Goal: Find specific page/section: Find specific page/section

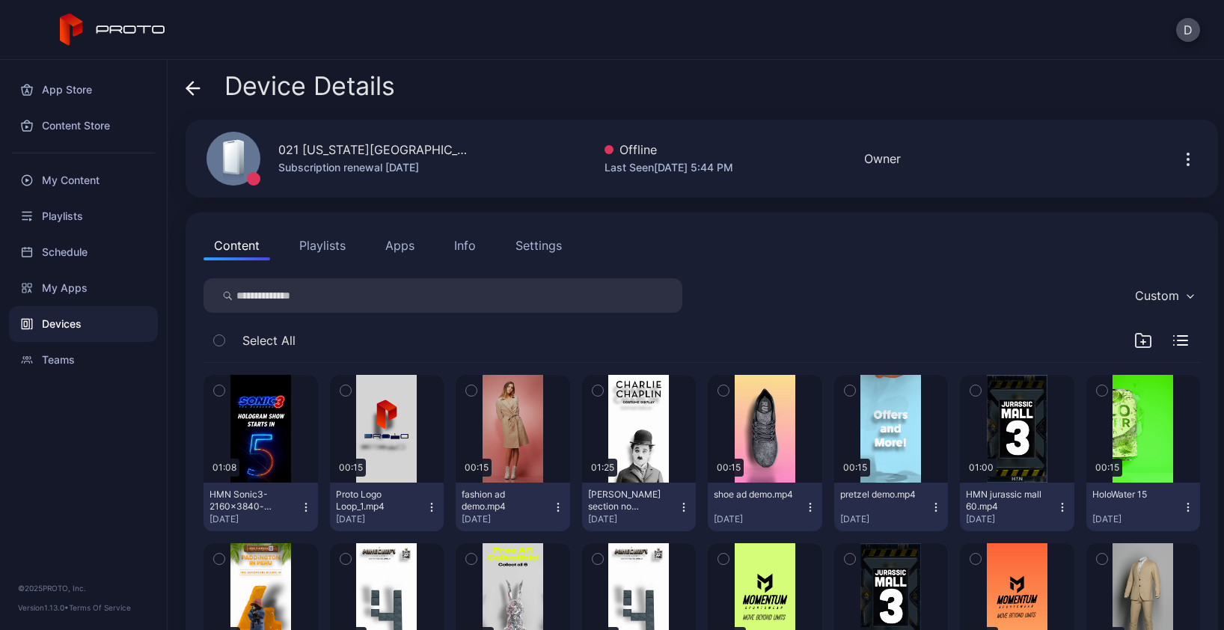
click at [191, 85] on icon at bounding box center [193, 88] width 15 height 15
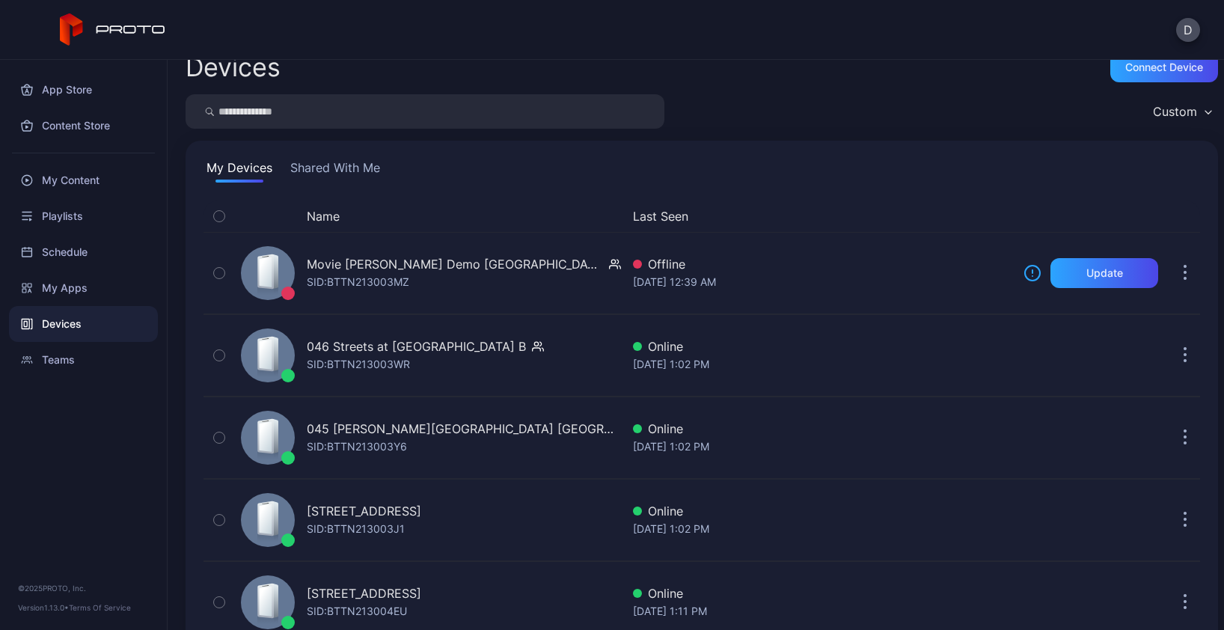
scroll to position [29, 0]
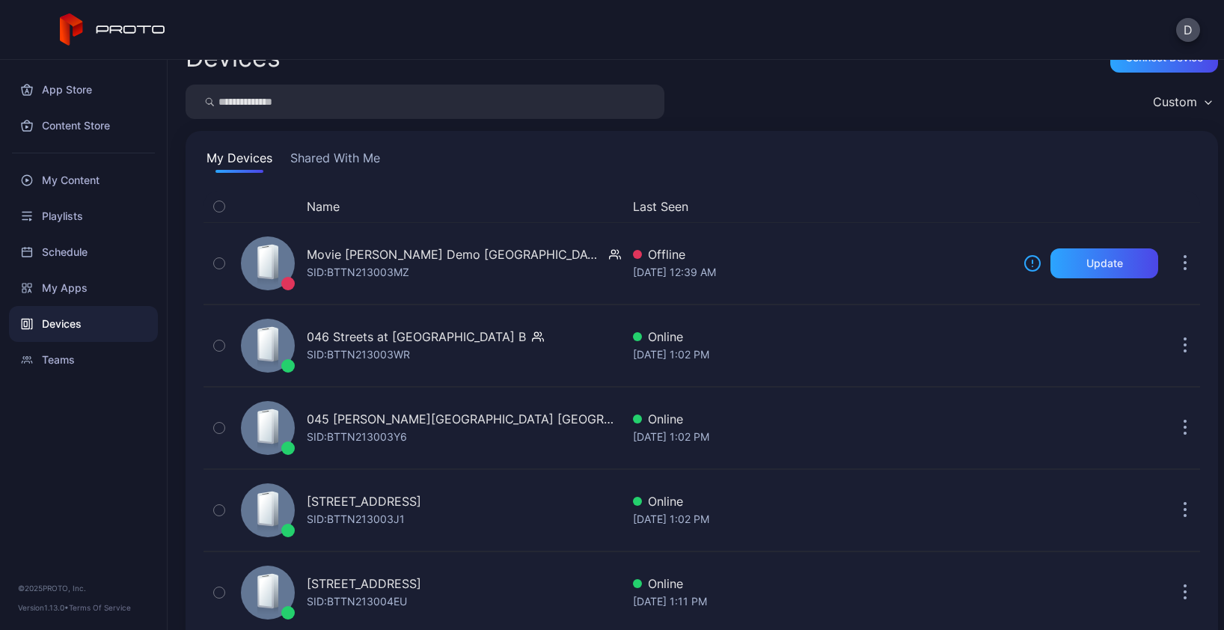
click at [279, 108] on input "search" at bounding box center [425, 102] width 479 height 34
type input "***"
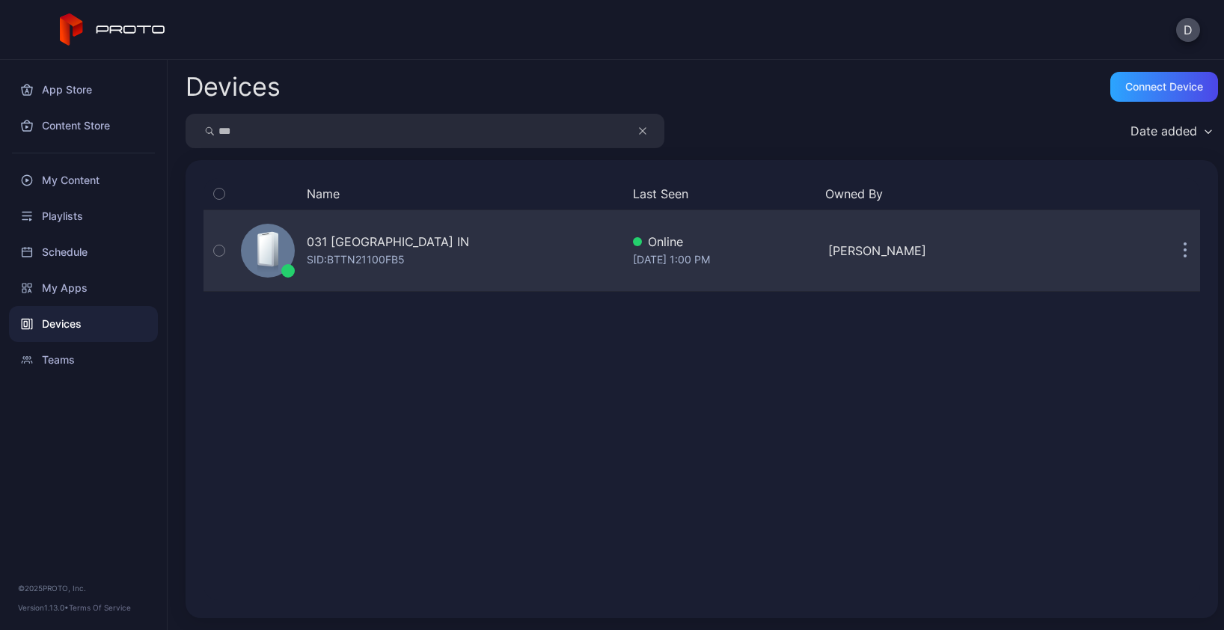
click at [446, 256] on div "031 [GEOGRAPHIC_DATA] IN SID: BTTN21100FB5" at bounding box center [428, 250] width 386 height 75
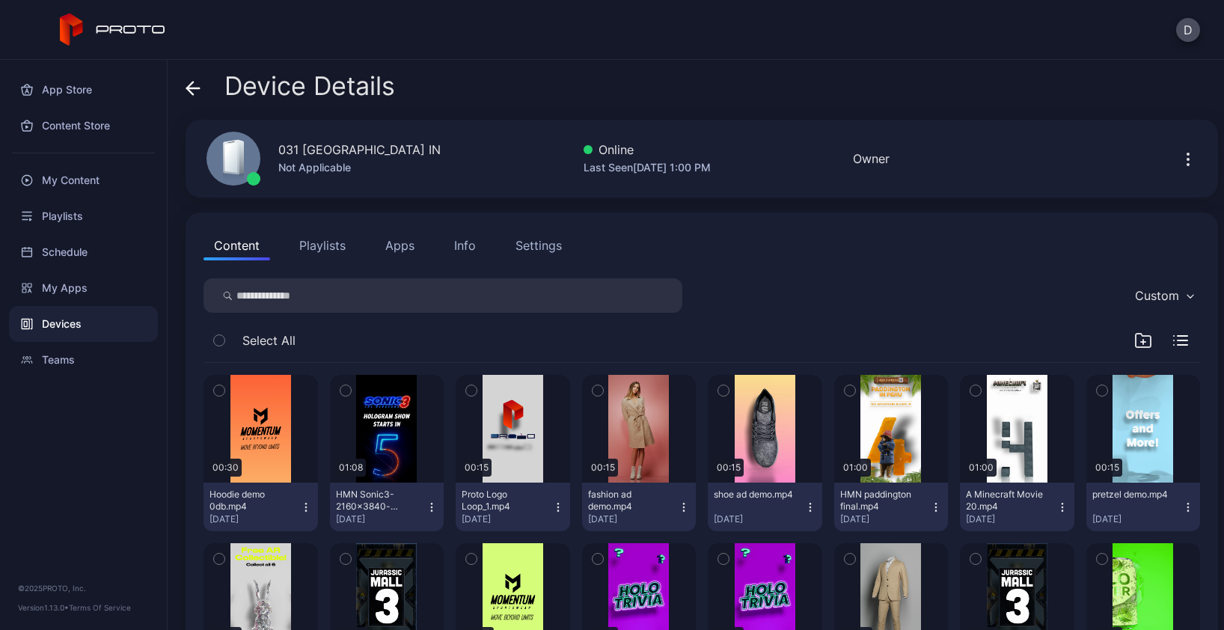
click at [519, 245] on div "Settings" at bounding box center [539, 245] width 46 height 18
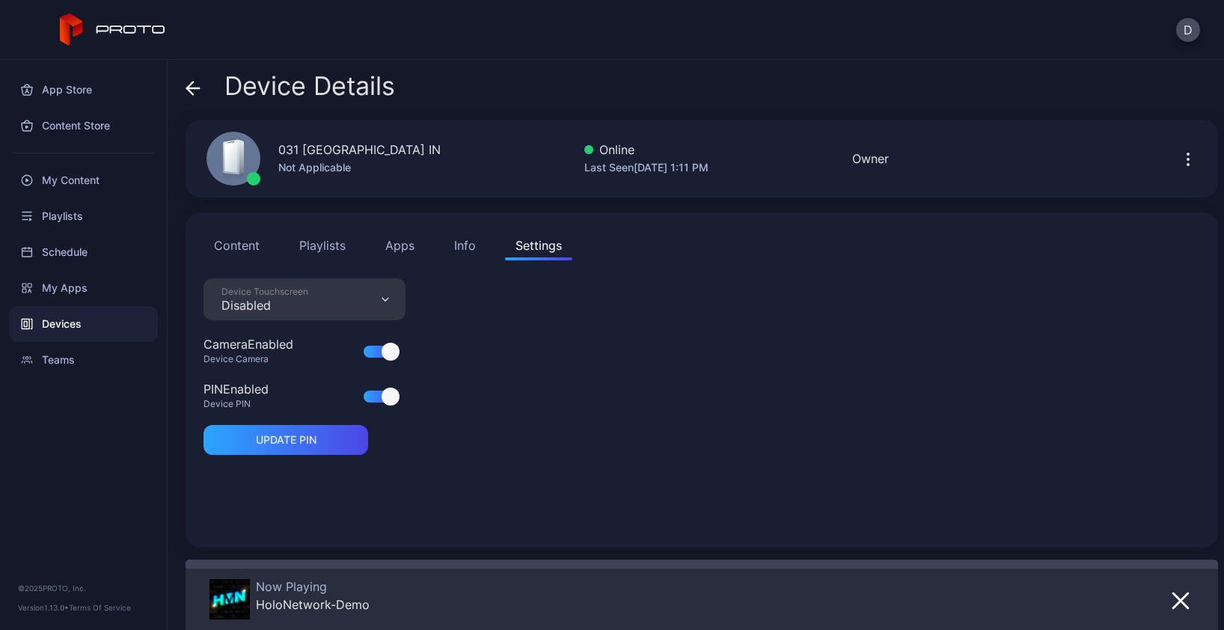
click at [467, 247] on div "Info" at bounding box center [465, 245] width 22 height 18
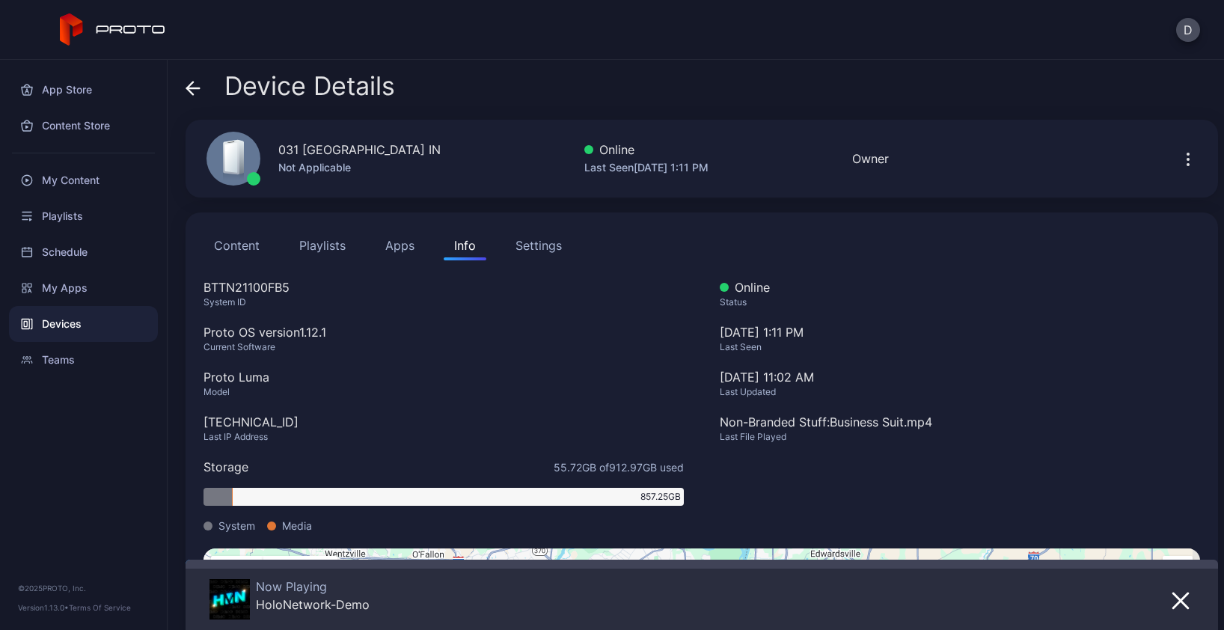
click at [198, 85] on icon at bounding box center [193, 88] width 15 height 15
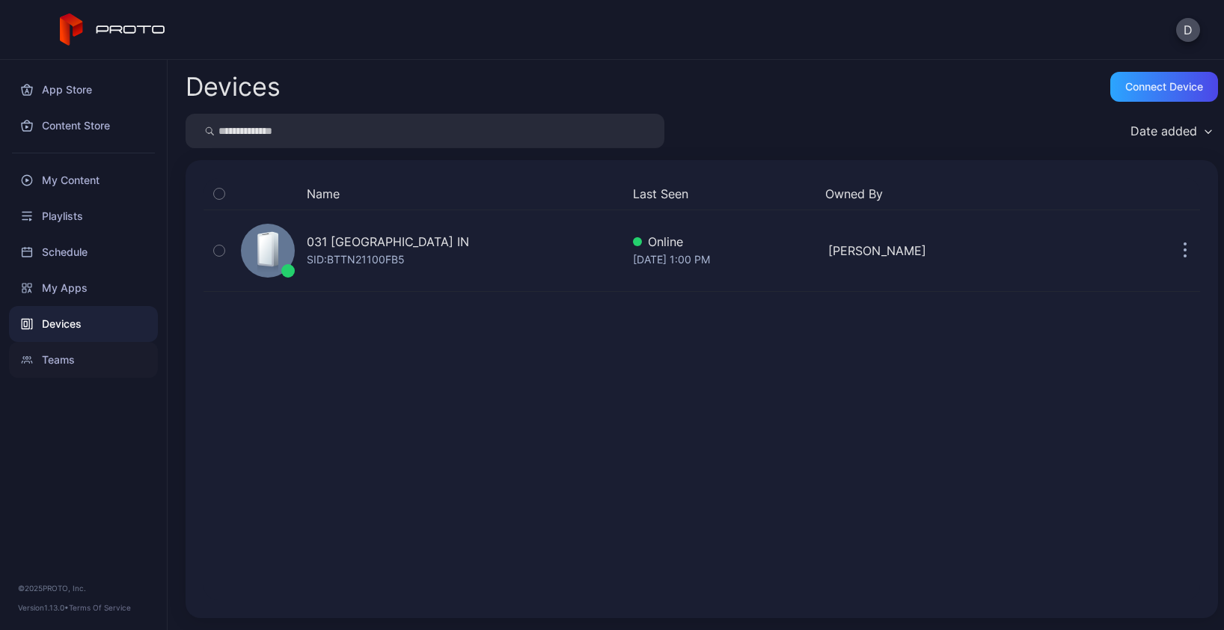
click at [86, 370] on div "Teams" at bounding box center [83, 360] width 149 height 36
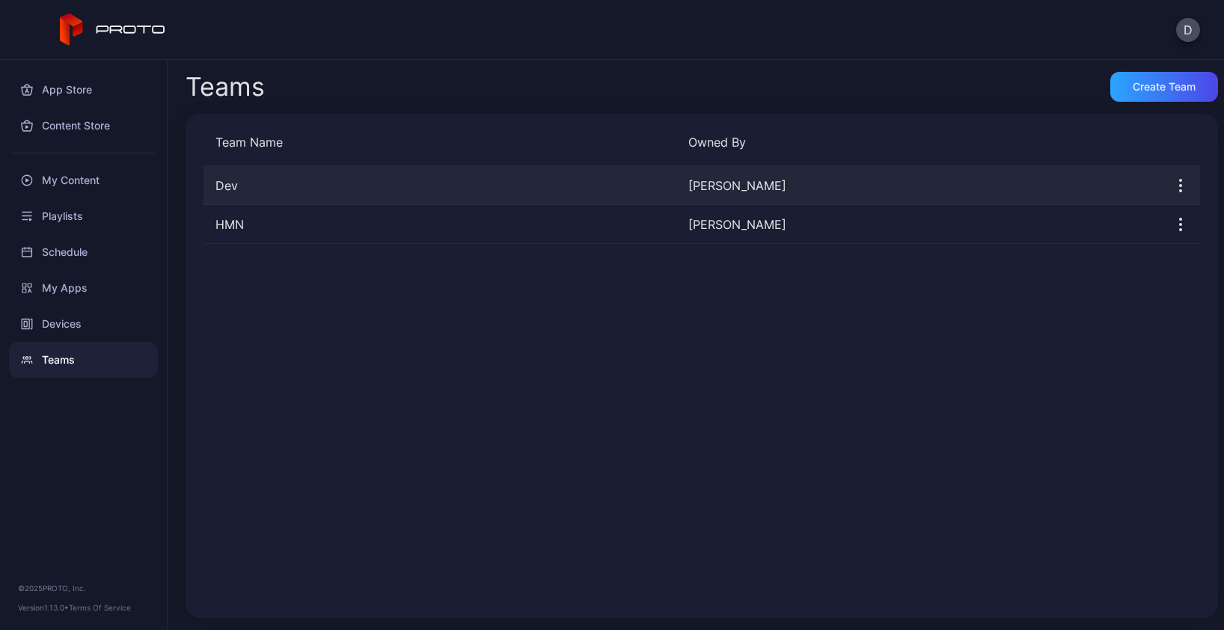
click at [288, 189] on div "Dev" at bounding box center [440, 186] width 473 height 18
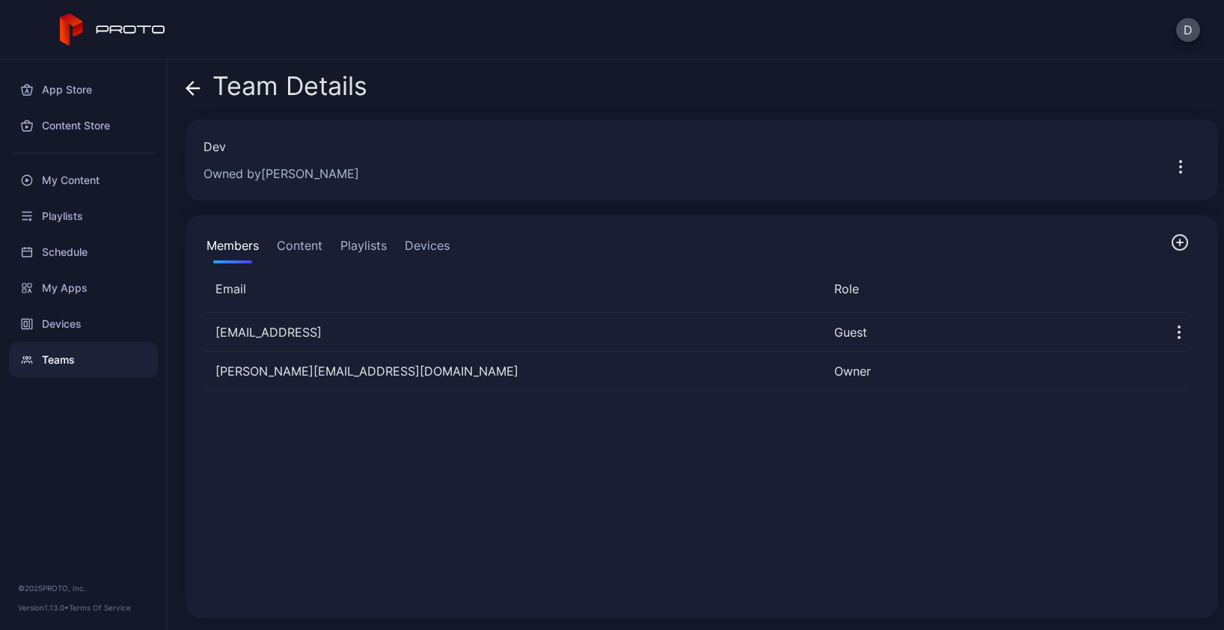
click at [438, 248] on button "Devices" at bounding box center [427, 248] width 51 height 30
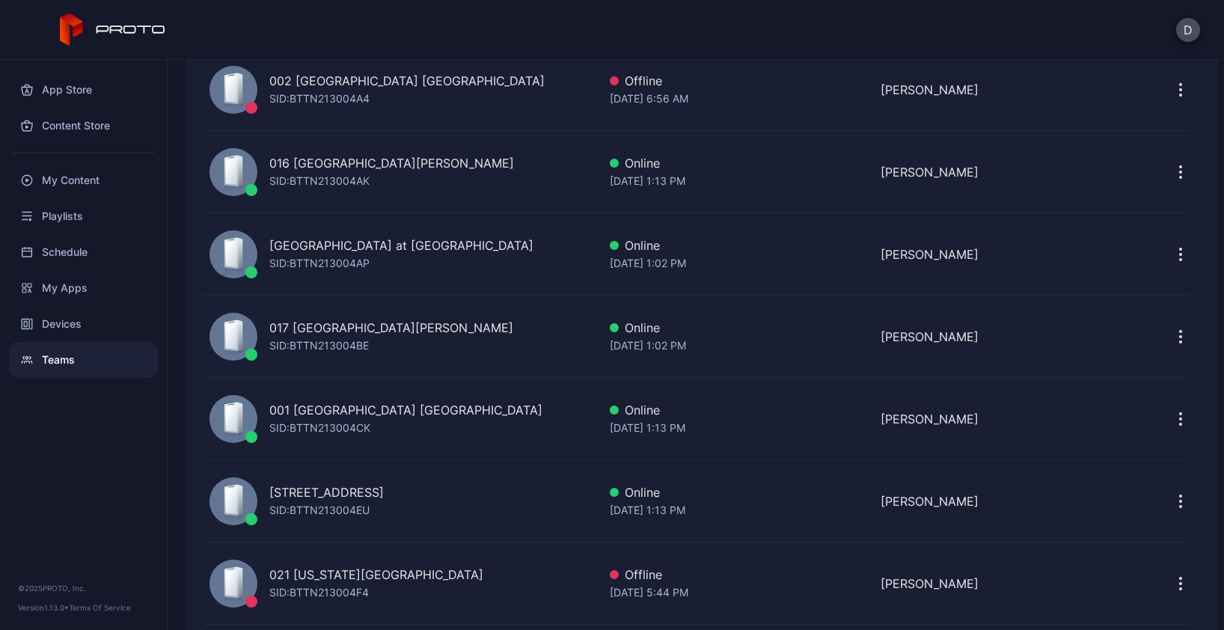
scroll to position [3416, 0]
